Goal: Transaction & Acquisition: Purchase product/service

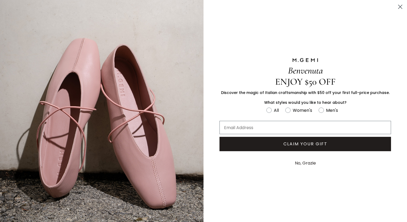
click at [399, 5] on icon "Close dialog" at bounding box center [401, 7] width 4 height 4
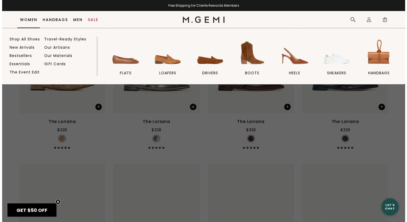
scroll to position [1274, 0]
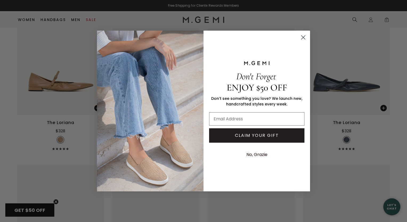
click at [304, 38] on icon "Close dialog" at bounding box center [304, 37] width 4 height 4
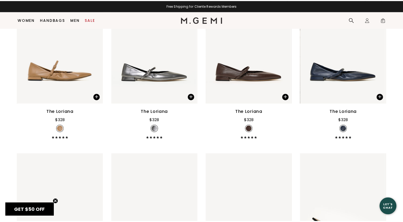
scroll to position [1264, 0]
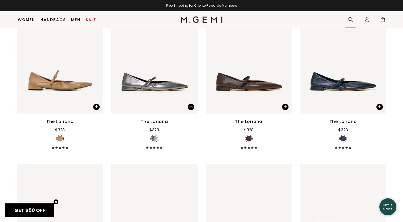
click at [351, 20] on icon at bounding box center [350, 19] width 5 height 5
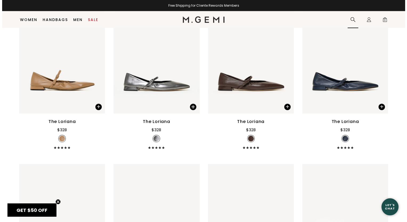
scroll to position [1274, 0]
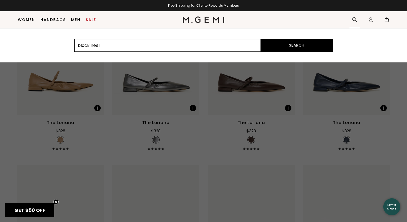
type input "block heel"
click at [261, 39] on button "Search" at bounding box center [297, 45] width 72 height 13
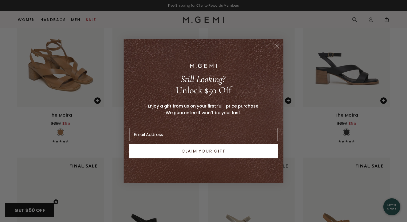
scroll to position [108, 0]
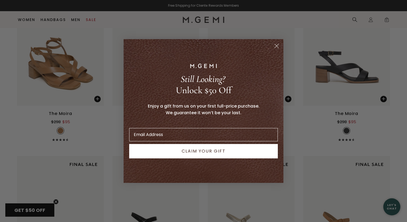
click at [277, 48] on circle "Close dialog" at bounding box center [276, 46] width 9 height 9
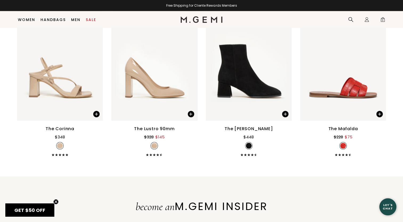
scroll to position [1003, 0]
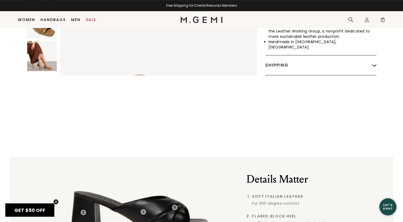
scroll to position [294, 0]
